Goal: Task Accomplishment & Management: Manage account settings

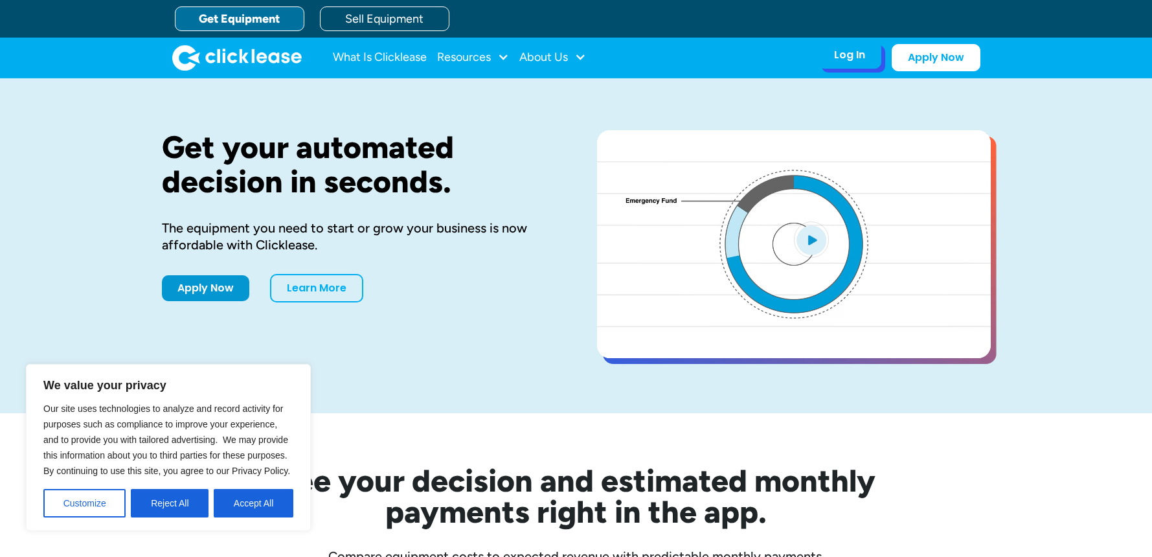
click at [831, 61] on div "Log In Account login I use Clicklease to get my equipment Partner Portal I offe…" at bounding box center [849, 54] width 63 height 27
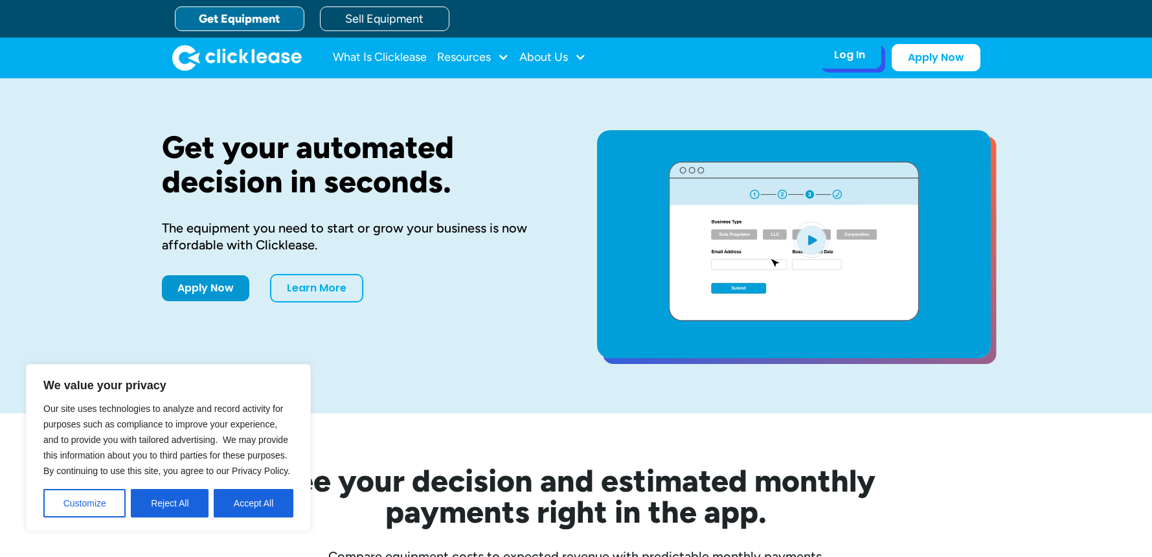
click at [852, 59] on div "Log In" at bounding box center [849, 55] width 31 height 13
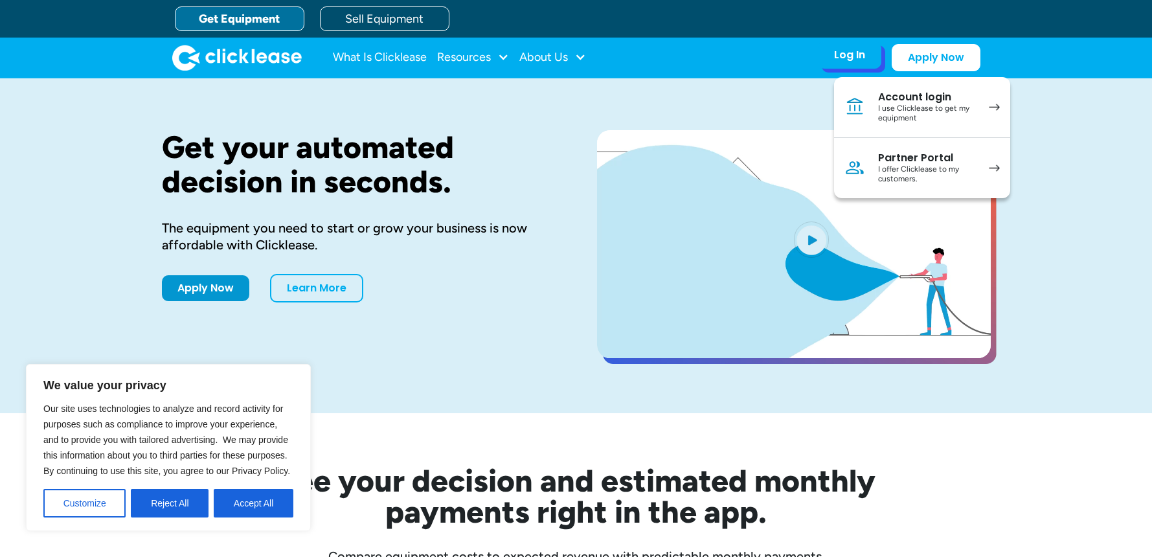
click at [897, 110] on div "I use Clicklease to get my equipment" at bounding box center [927, 114] width 98 height 20
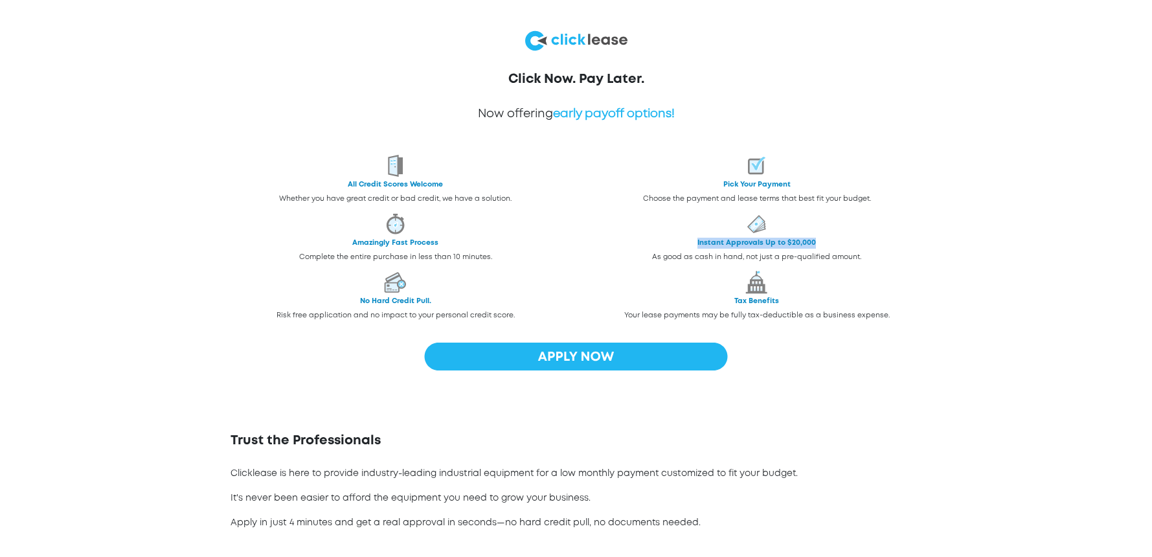
drag, startPoint x: 751, startPoint y: 245, endPoint x: 624, endPoint y: 238, distance: 127.1
click at [624, 238] on p "Instant Approvals Up to $20,000" at bounding box center [757, 243] width 359 height 11
click at [950, 254] on app-benefits "Click Now. Pay Later. Now offering early payoff options! All Credit Scores Welc…" at bounding box center [576, 498] width 1152 height 941
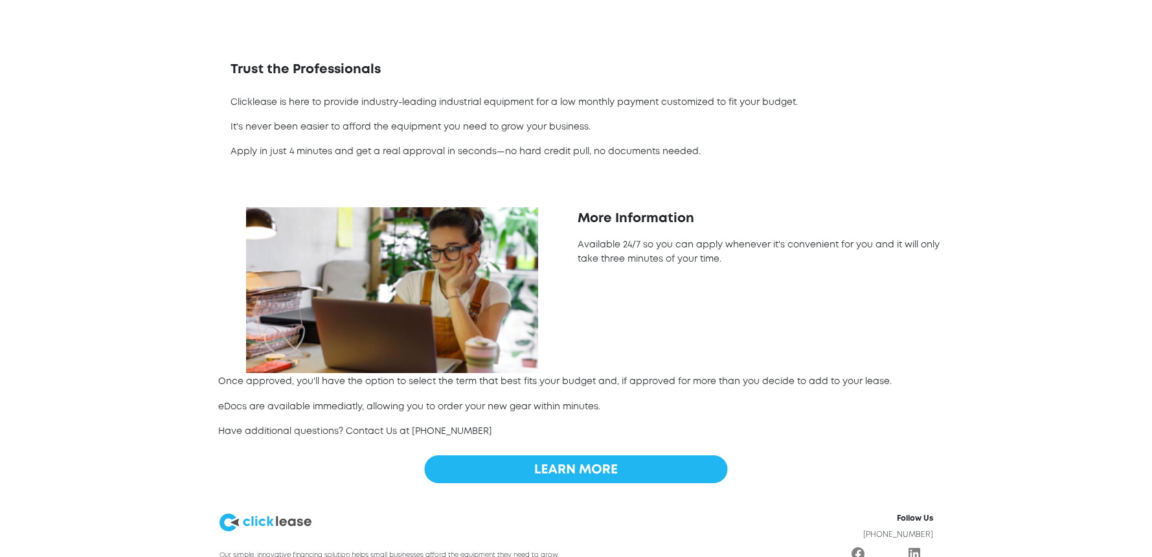
scroll to position [388, 0]
